Goal: Task Accomplishment & Management: Manage account settings

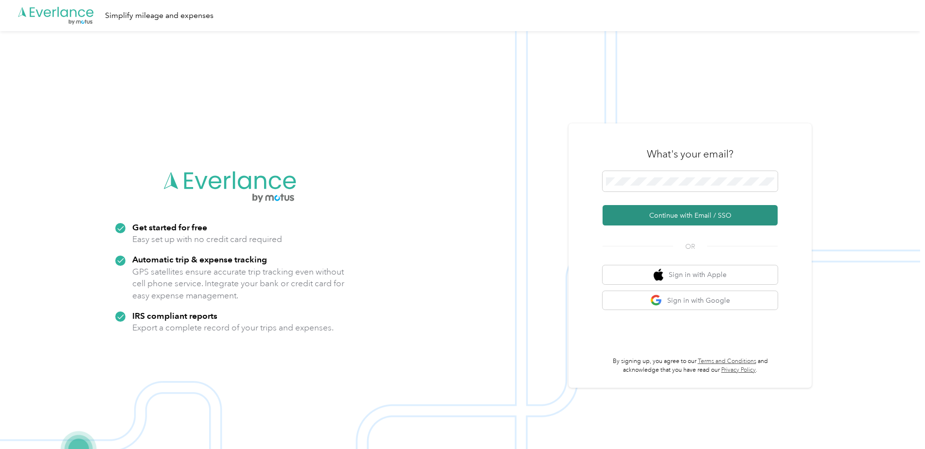
click at [679, 214] on button "Continue with Email / SSO" at bounding box center [689, 215] width 175 height 20
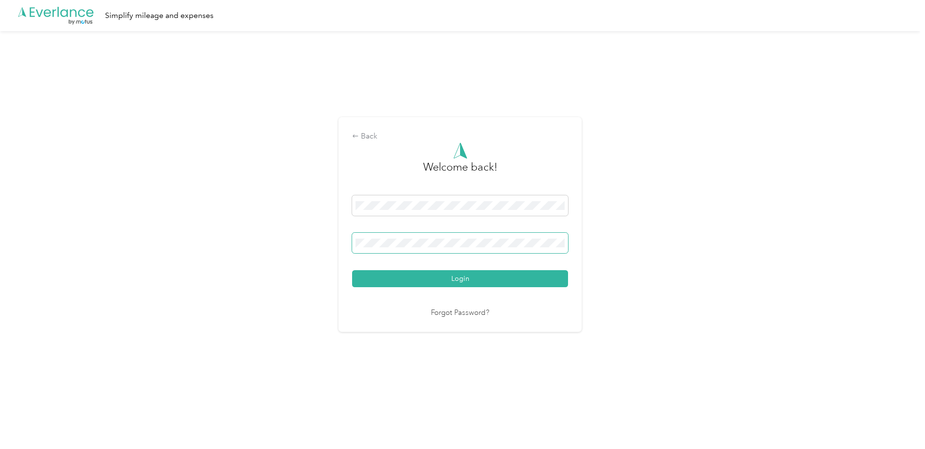
click at [476, 238] on span at bounding box center [460, 243] width 216 height 20
click at [478, 240] on span at bounding box center [460, 243] width 216 height 20
click at [481, 277] on button "Login" at bounding box center [460, 278] width 216 height 17
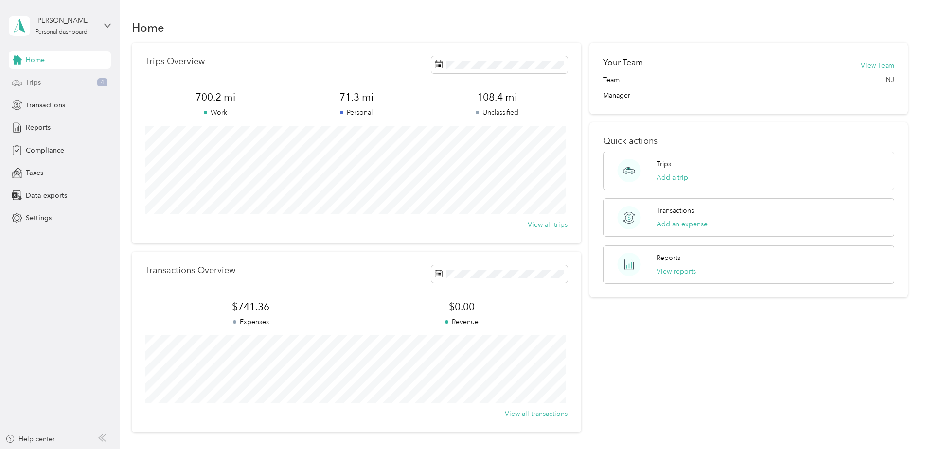
click at [49, 85] on div "Trips 4" at bounding box center [60, 83] width 102 height 18
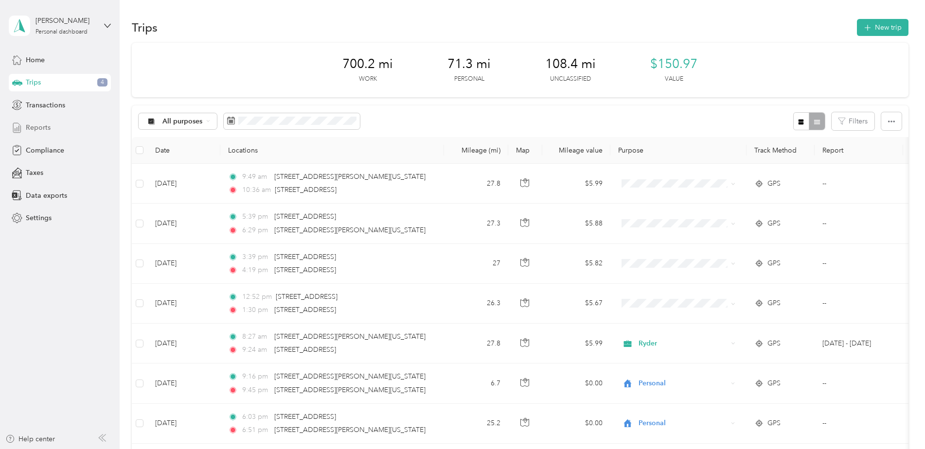
click at [61, 129] on div "Reports" at bounding box center [60, 128] width 102 height 18
